Goal: Find contact information: Find contact information

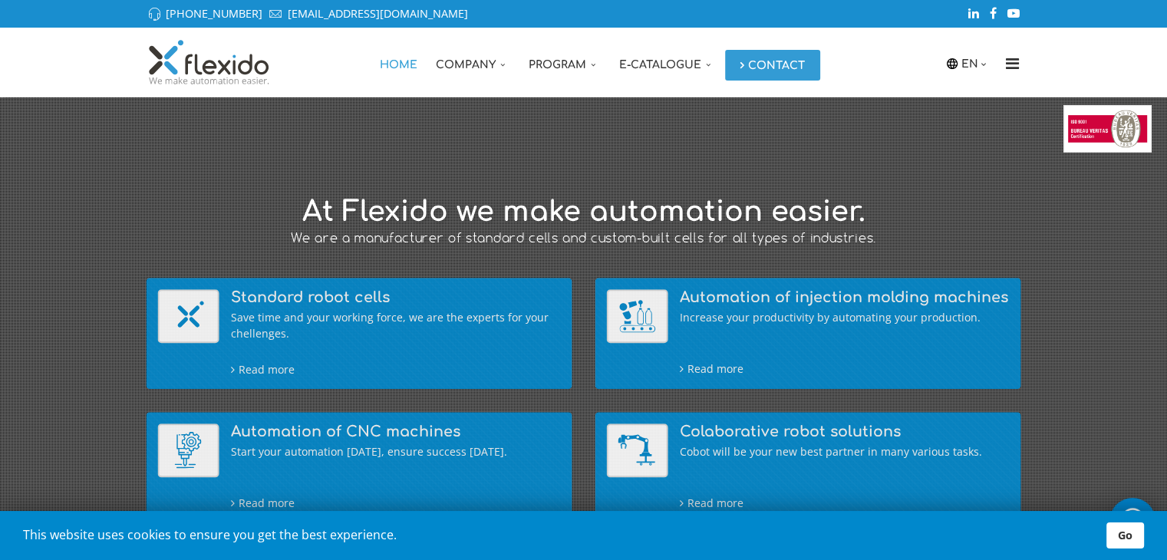
drag, startPoint x: 741, startPoint y: 66, endPoint x: 744, endPoint y: 118, distance: 52.3
click at [742, 66] on link "Contact" at bounding box center [772, 65] width 95 height 31
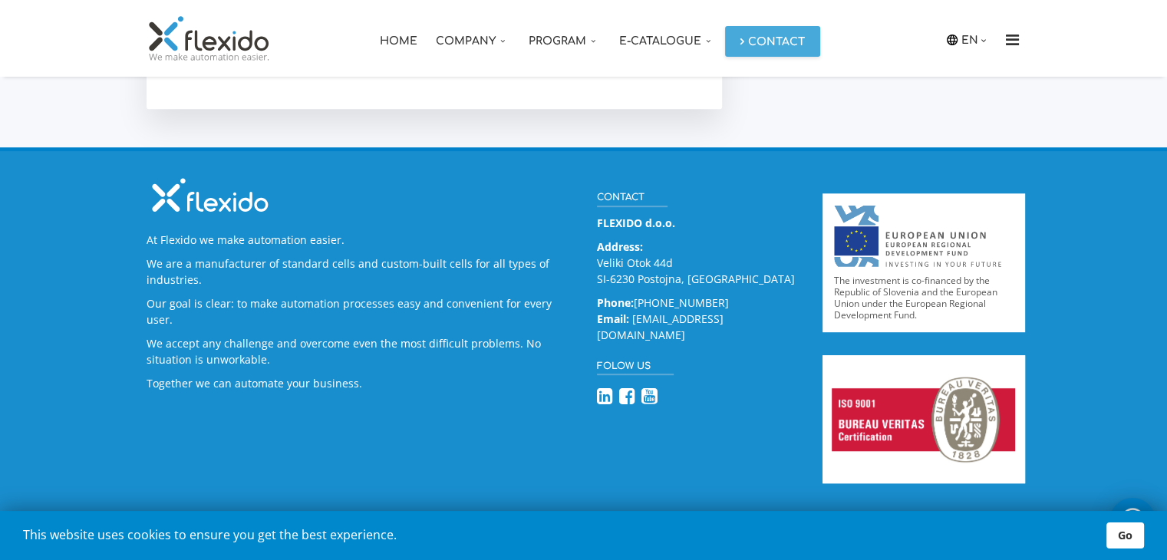
scroll to position [760, 0]
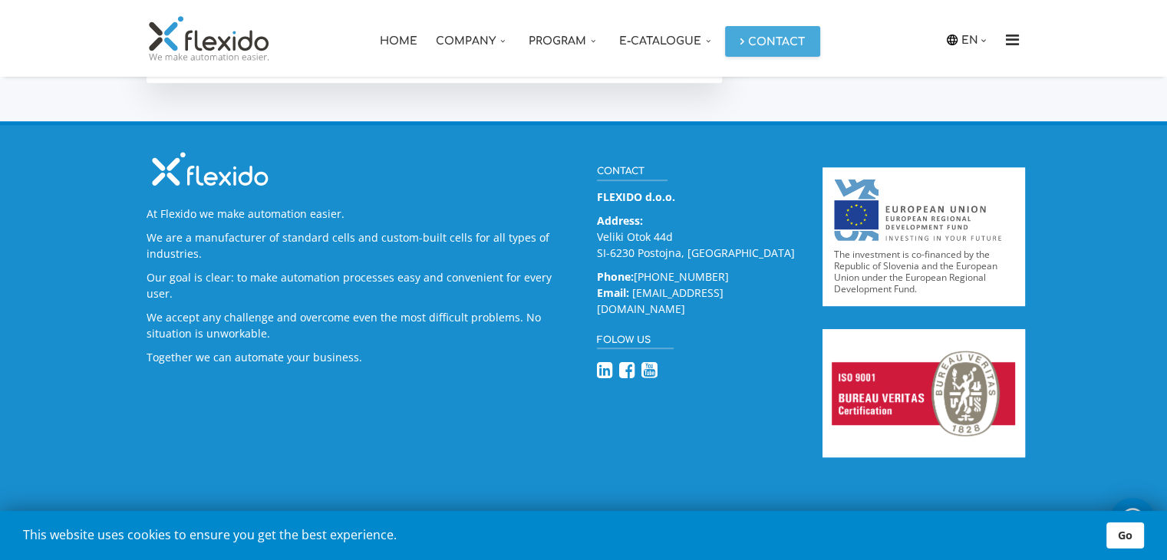
click at [196, 44] on img at bounding box center [210, 38] width 126 height 46
